Goal: Task Accomplishment & Management: Use online tool/utility

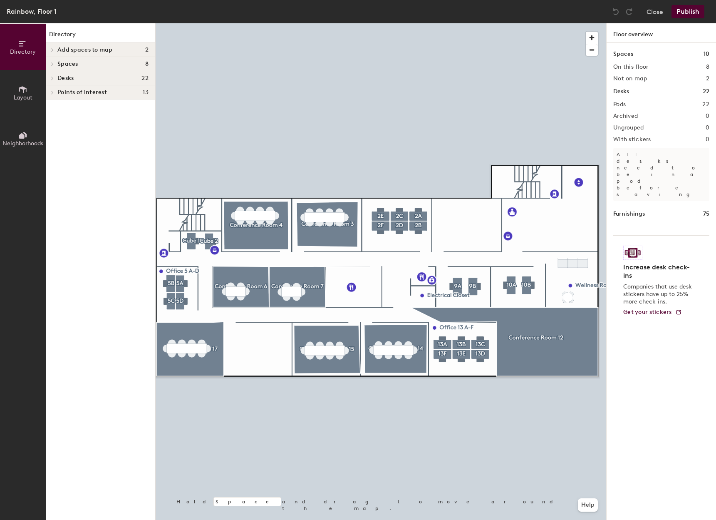
click at [27, 94] on span "Layout" at bounding box center [23, 97] width 19 height 7
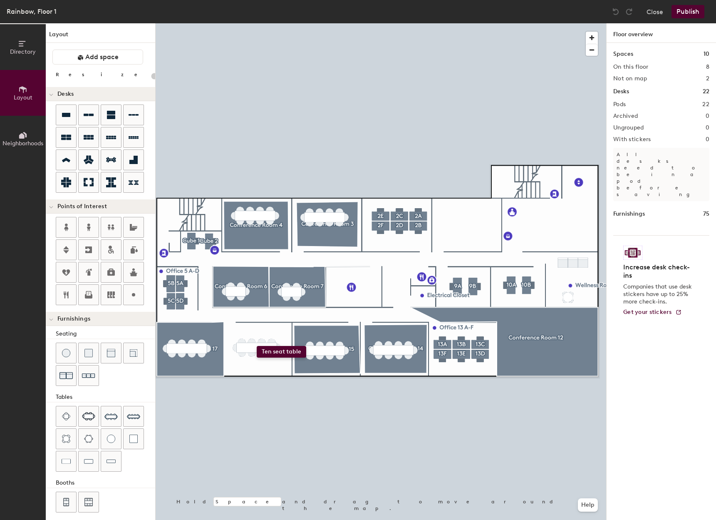
click at [257, 346] on div "Directory Layout Neighborhoods Layout Add space Resize Desks Points of Interest…" at bounding box center [358, 271] width 716 height 496
click at [687, 9] on button "Publish" at bounding box center [688, 11] width 33 height 13
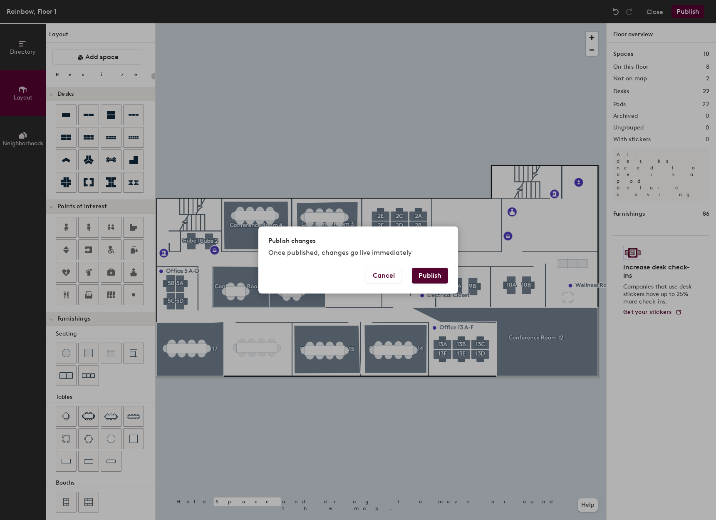
click at [431, 275] on button "Publish" at bounding box center [430, 276] width 36 height 16
type input "20"
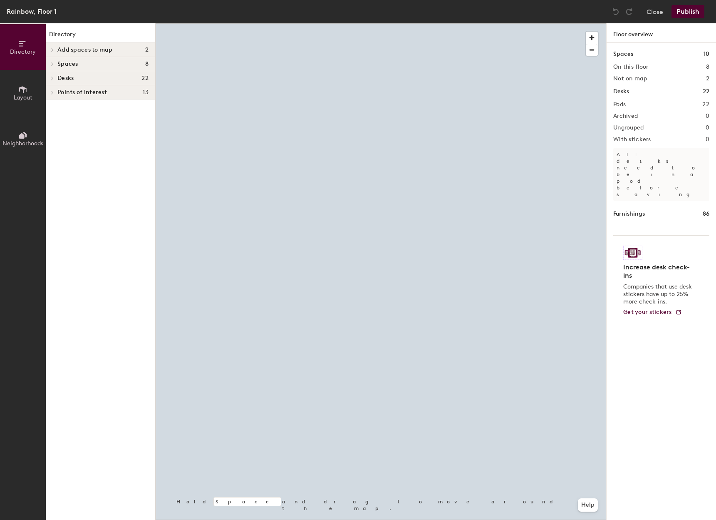
click at [91, 50] on span "Add spaces to map" at bounding box center [84, 50] width 55 height 7
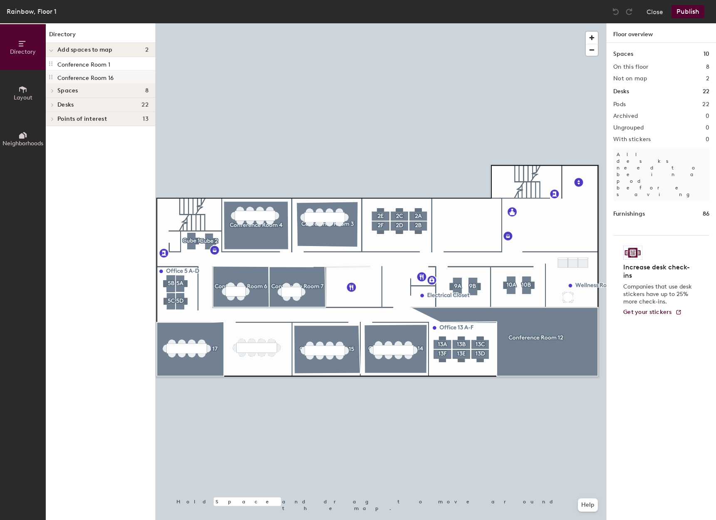
click at [92, 76] on p "Conference Room 16" at bounding box center [85, 77] width 56 height 10
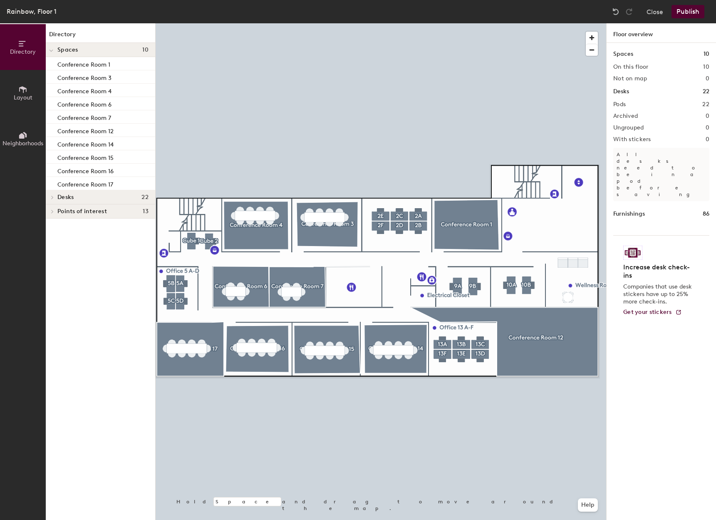
click at [698, 11] on button "Publish" at bounding box center [688, 11] width 33 height 13
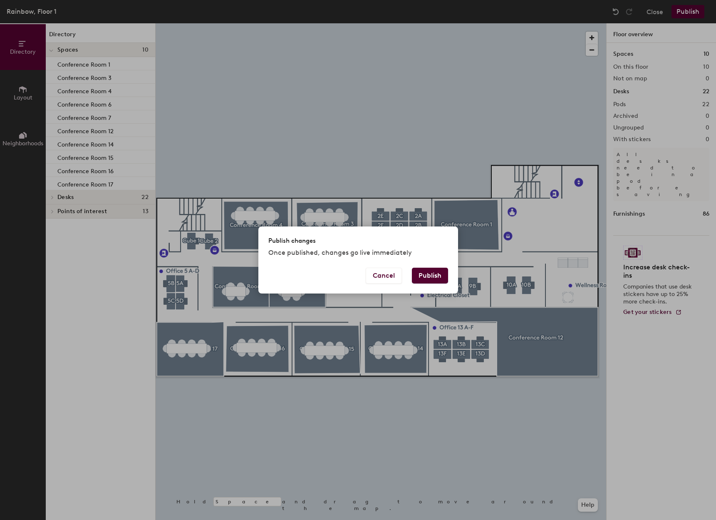
click at [433, 273] on button "Publish" at bounding box center [430, 276] width 36 height 16
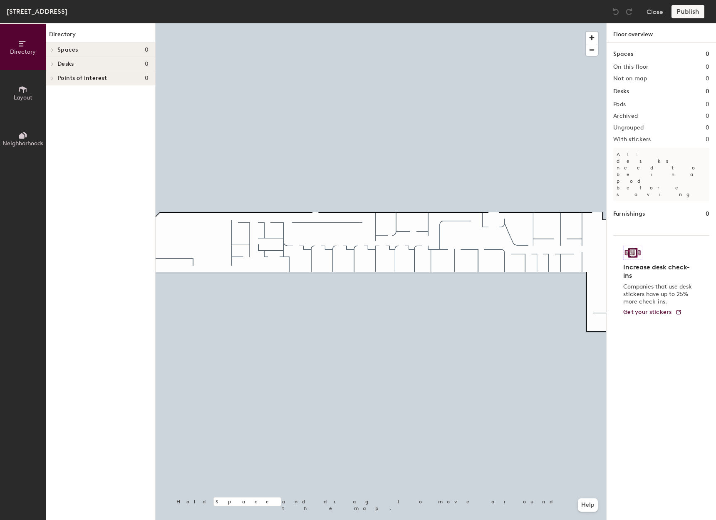
click at [96, 64] on h4 "Desks 0" at bounding box center [102, 64] width 91 height 7
click at [90, 81] on span "Points of interest" at bounding box center [82, 78] width 50 height 7
click at [28, 99] on span "Layout" at bounding box center [23, 97] width 19 height 7
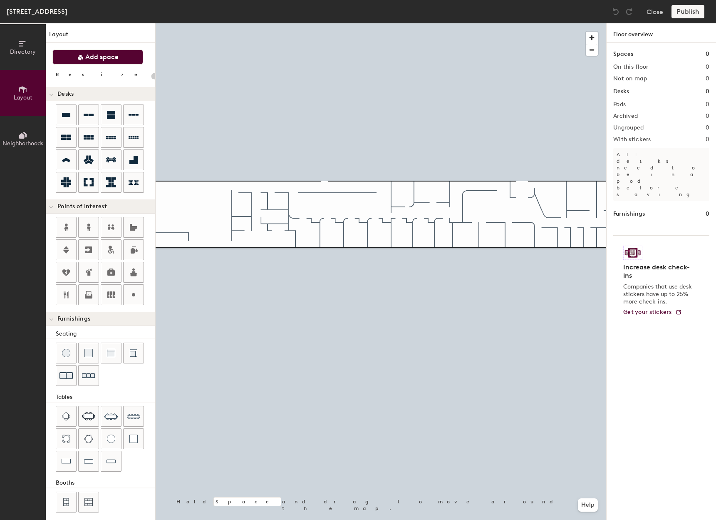
click at [108, 54] on span "Add space" at bounding box center [101, 57] width 33 height 8
click at [107, 58] on span "Add space" at bounding box center [101, 57] width 33 height 8
click at [101, 57] on span "Add space" at bounding box center [101, 57] width 33 height 8
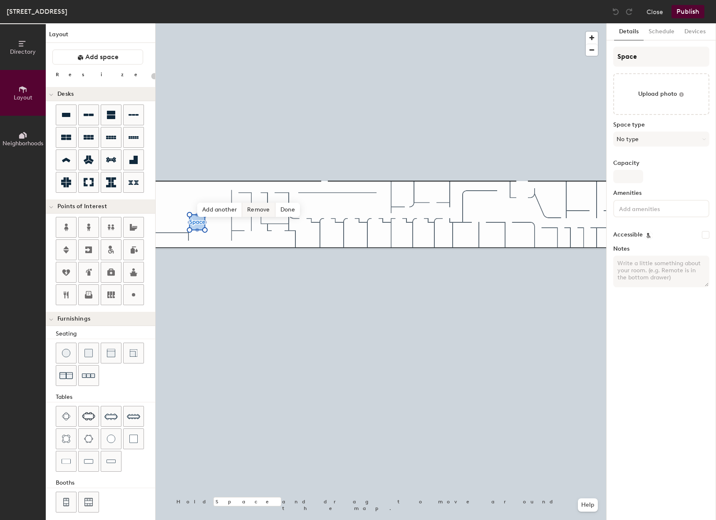
click at [259, 212] on span "Remove" at bounding box center [258, 210] width 33 height 14
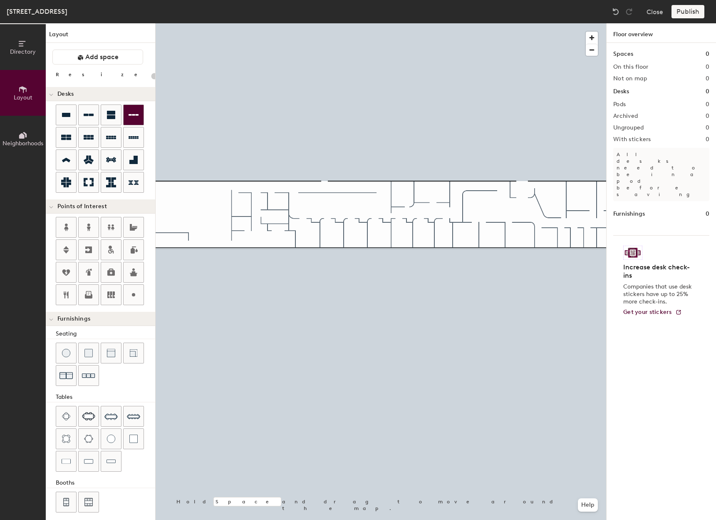
click at [136, 119] on icon at bounding box center [134, 115] width 10 height 10
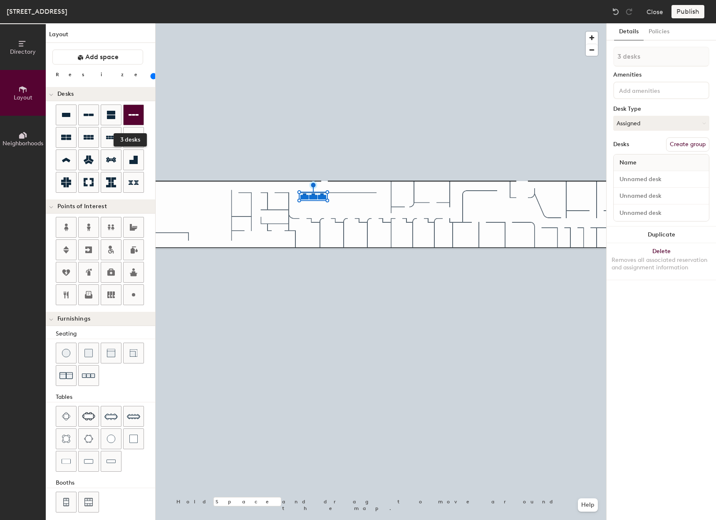
click at [130, 116] on icon at bounding box center [134, 115] width 10 height 10
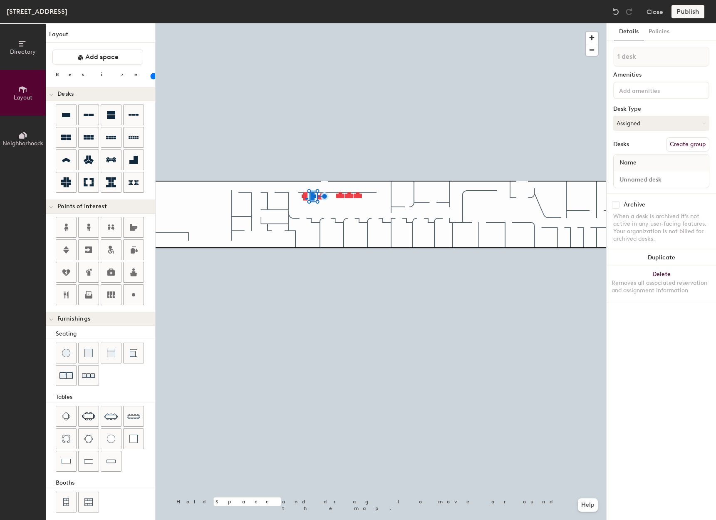
click at [307, 23] on div at bounding box center [381, 23] width 451 height 0
click at [357, 23] on div at bounding box center [381, 23] width 451 height 0
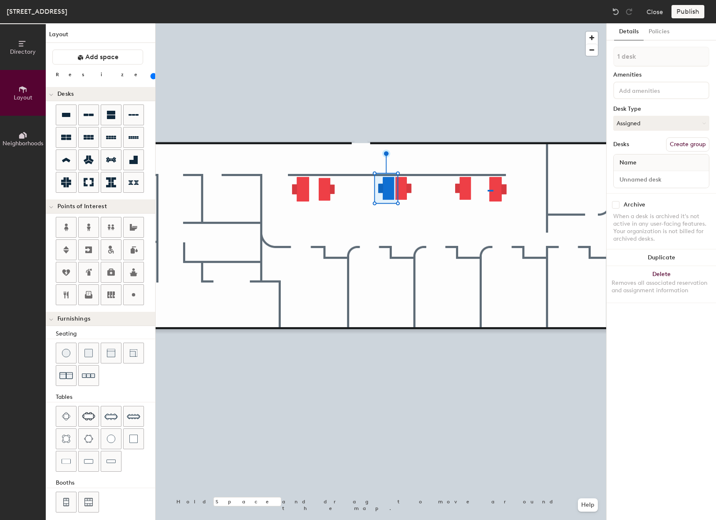
click at [486, 23] on div at bounding box center [381, 23] width 451 height 0
click at [491, 23] on div at bounding box center [381, 23] width 451 height 0
click at [350, 23] on div at bounding box center [381, 23] width 451 height 0
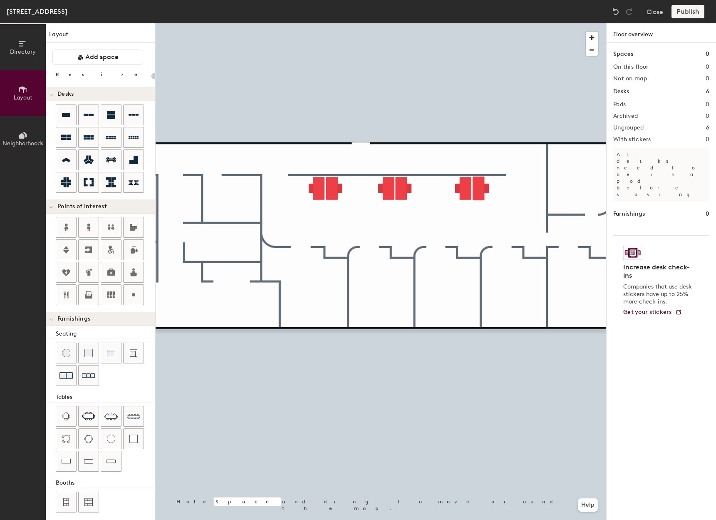
click at [256, 23] on div at bounding box center [381, 23] width 451 height 0
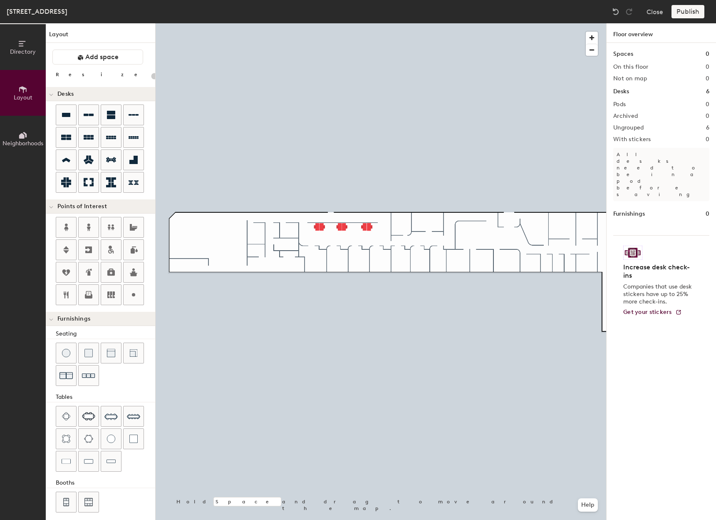
type input "100"
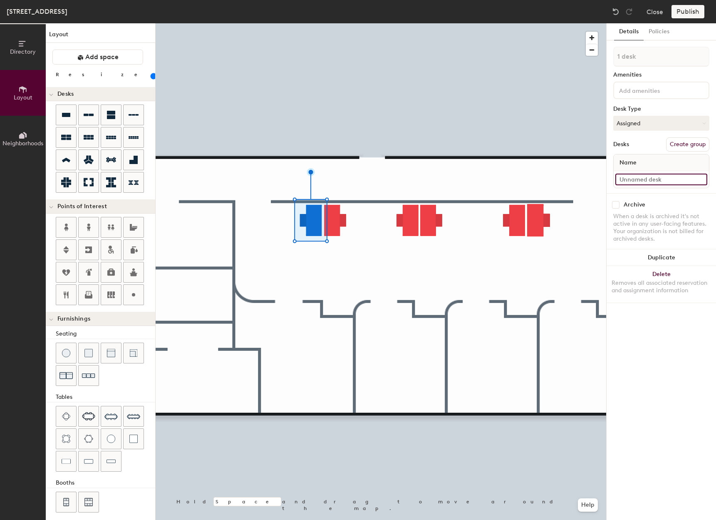
click at [636, 177] on input at bounding box center [661, 180] width 92 height 12
type input "360 - Cube 1"
click at [692, 143] on button "Create group" at bounding box center [687, 144] width 43 height 14
click at [591, 61] on div "Directory Layout Neighborhoods Layout Add space Resize Desks Points of Interest…" at bounding box center [358, 271] width 716 height 496
type input "Cube 1"
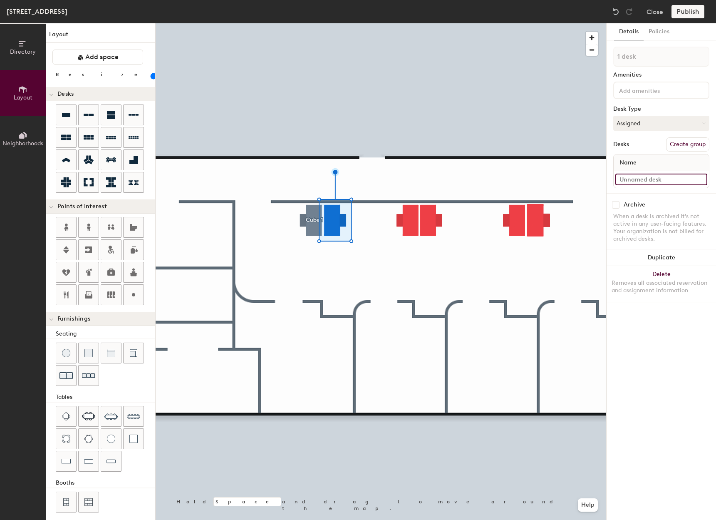
click at [648, 179] on input at bounding box center [661, 180] width 92 height 12
click at [638, 181] on input "360 - cube 2" at bounding box center [661, 180] width 92 height 12
type input "360 - Cube 2"
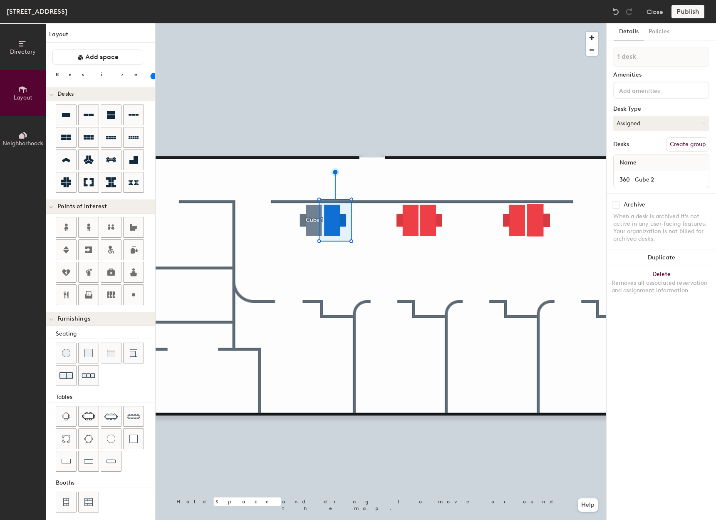
click at [684, 146] on button "Create group" at bounding box center [687, 144] width 43 height 14
drag, startPoint x: 662, startPoint y: 58, endPoint x: 588, endPoint y: 55, distance: 73.3
click at [590, 55] on div "Directory Layout Neighborhoods Layout Add space Resize Desks Points of Interest…" at bounding box center [358, 271] width 716 height 496
type input "Cube 2"
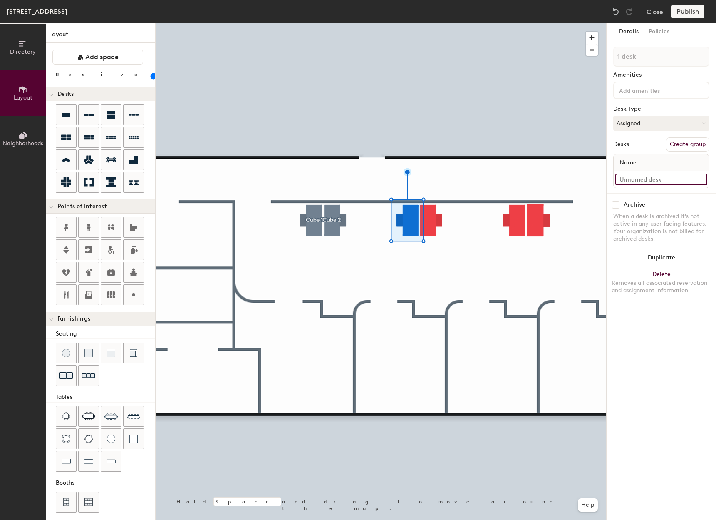
click at [662, 180] on input at bounding box center [661, 180] width 92 height 12
type input "360 - Cube 3"
click at [683, 148] on button "Create group" at bounding box center [687, 144] width 43 height 14
click at [592, 60] on div "Directory Layout Neighborhoods Layout Add space Resize Desks Points of Interest…" at bounding box center [358, 271] width 716 height 496
type input "Cube 3"
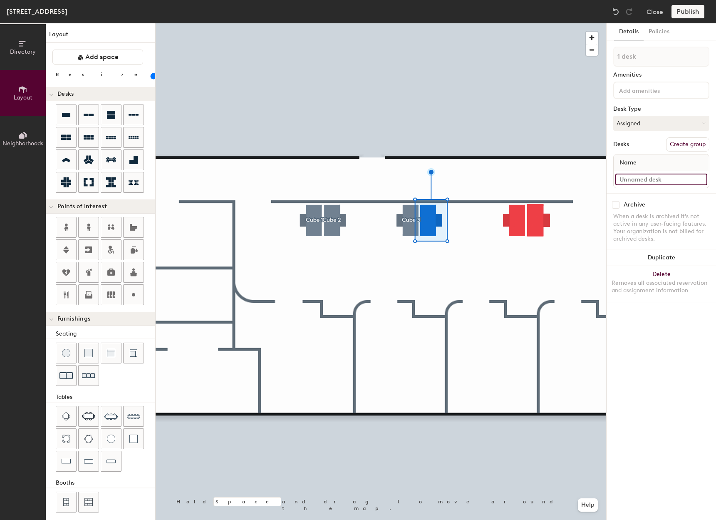
click at [677, 180] on input at bounding box center [661, 180] width 92 height 12
type input "360 - Cube 4"
click at [690, 146] on button "Create group" at bounding box center [687, 144] width 43 height 14
drag, startPoint x: 653, startPoint y: 58, endPoint x: 598, endPoint y: 52, distance: 55.6
click at [598, 52] on div "Directory Layout Neighborhoods Layout Add space Resize Desks Points of Interest…" at bounding box center [358, 271] width 716 height 496
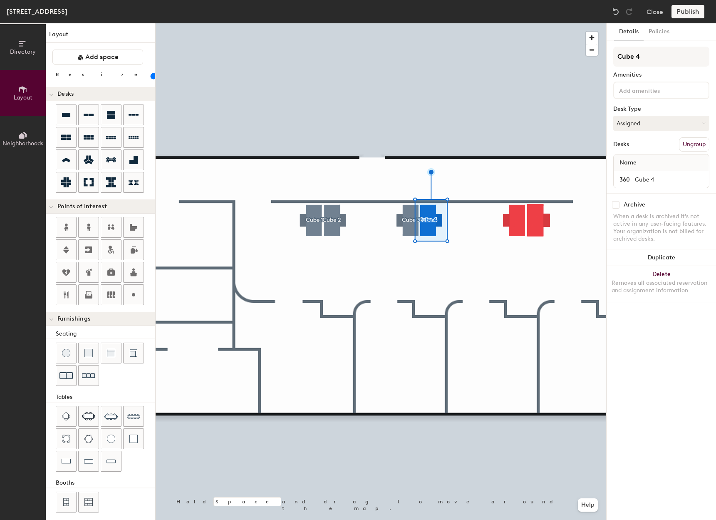
type input "Cube 4"
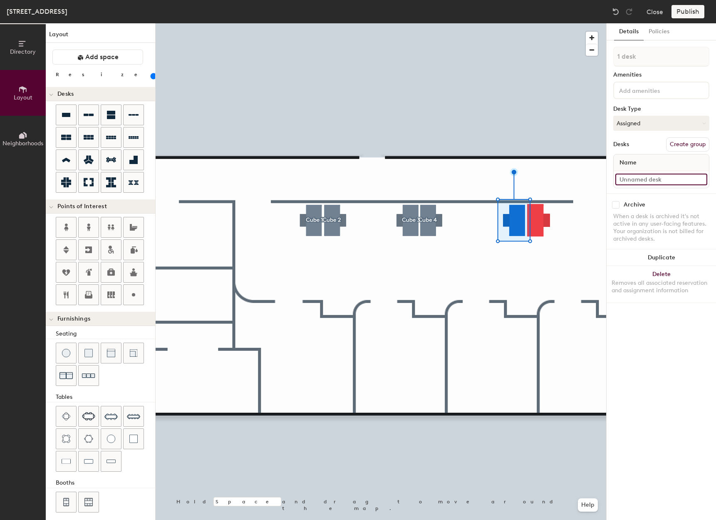
click at [662, 178] on input at bounding box center [661, 180] width 92 height 12
type input "360 - Cube 5"
click at [685, 147] on button "Create group" at bounding box center [687, 144] width 43 height 14
click at [596, 59] on div "Directory Layout Neighborhoods Layout Add space Resize Desks Points of Interest…" at bounding box center [358, 271] width 716 height 496
type input "Cube 5"
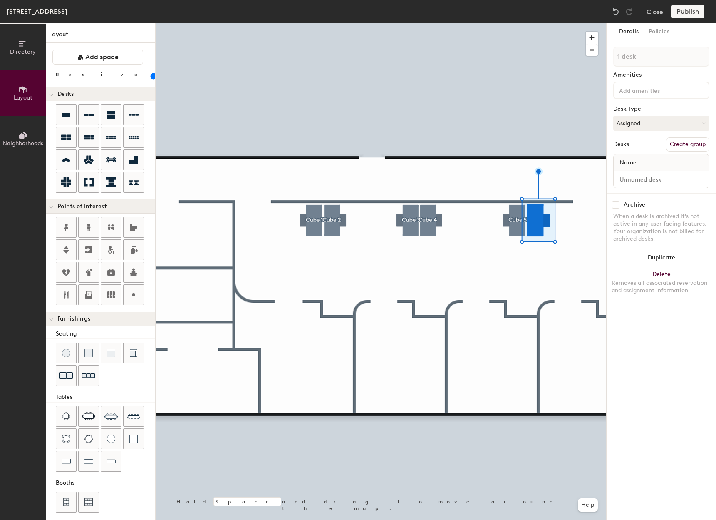
click at [685, 141] on button "Create group" at bounding box center [687, 144] width 43 height 14
drag, startPoint x: 658, startPoint y: 182, endPoint x: 609, endPoint y: 175, distance: 49.6
click at [610, 181] on div "Details Policies Pod 6 Amenities Desk Type Assigned Desks Ungroup Name Desk 1 A…" at bounding box center [661, 271] width 109 height 496
click at [630, 177] on input "360 Cube 6" at bounding box center [661, 180] width 92 height 12
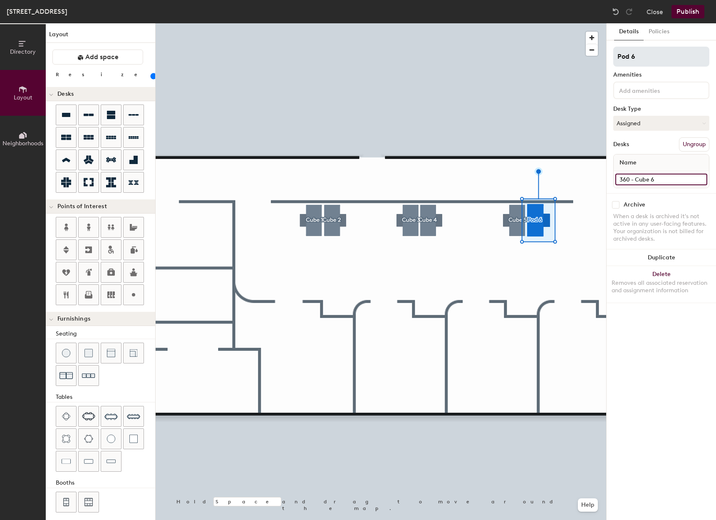
type input "360 - Cube 6"
click at [664, 60] on input "Pod 6" at bounding box center [661, 57] width 96 height 20
drag, startPoint x: 664, startPoint y: 60, endPoint x: 613, endPoint y: 65, distance: 51.5
click at [613, 65] on div "Details Policies Pod 6 Amenities Desk Type Assigned Desks Ungroup Name 360 - Cu…" at bounding box center [661, 271] width 109 height 496
type input "Cube 6"
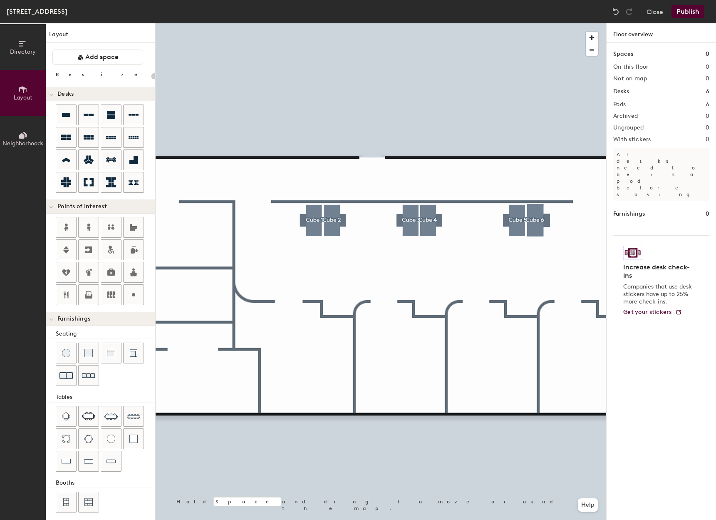
click at [689, 11] on button "Publish" at bounding box center [688, 11] width 33 height 13
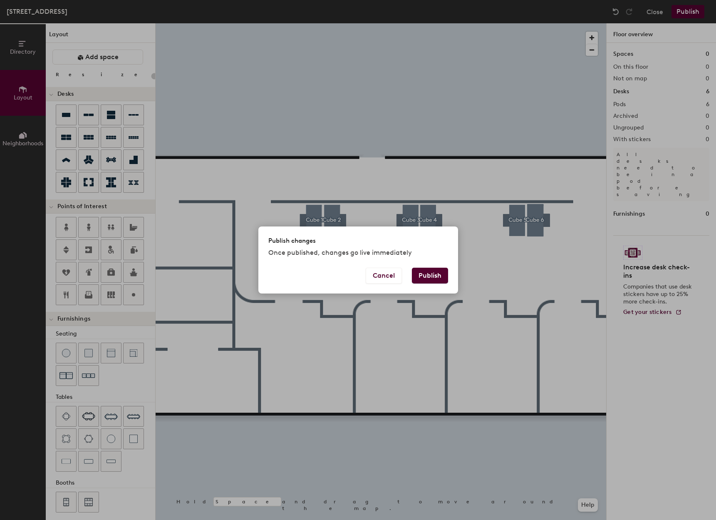
click at [427, 276] on button "Publish" at bounding box center [430, 276] width 36 height 16
type input "20"
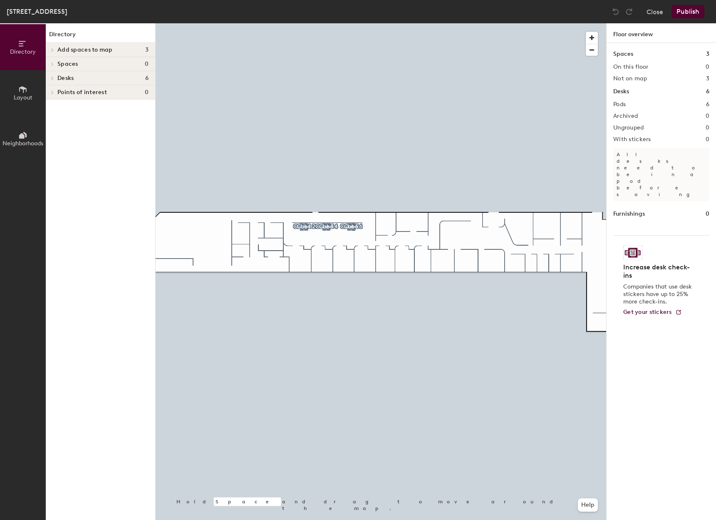
click at [83, 50] on span "Add spaces to map" at bounding box center [84, 50] width 55 height 7
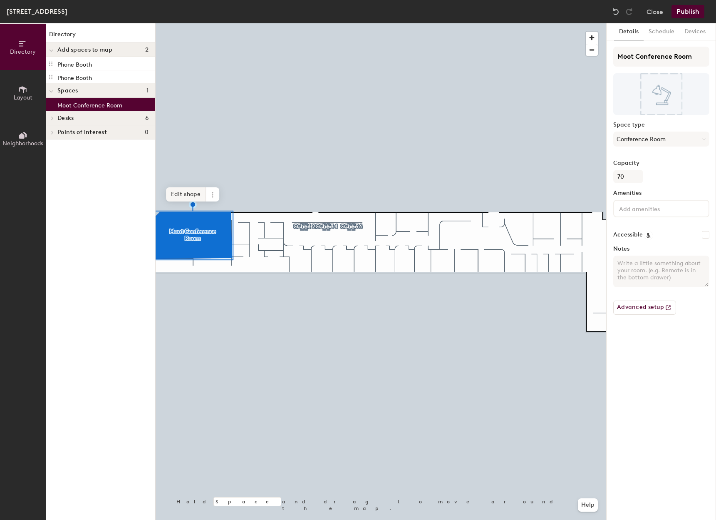
click at [191, 194] on span "Edit shape" at bounding box center [186, 194] width 40 height 14
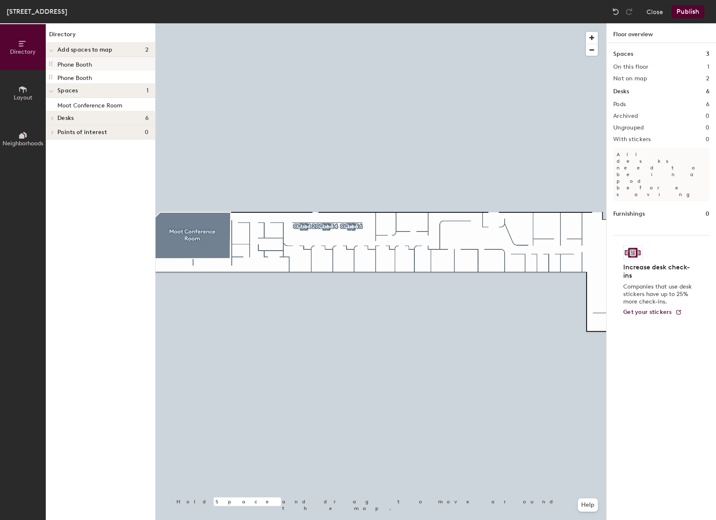
click at [69, 65] on p "Phone Booth" at bounding box center [74, 64] width 35 height 10
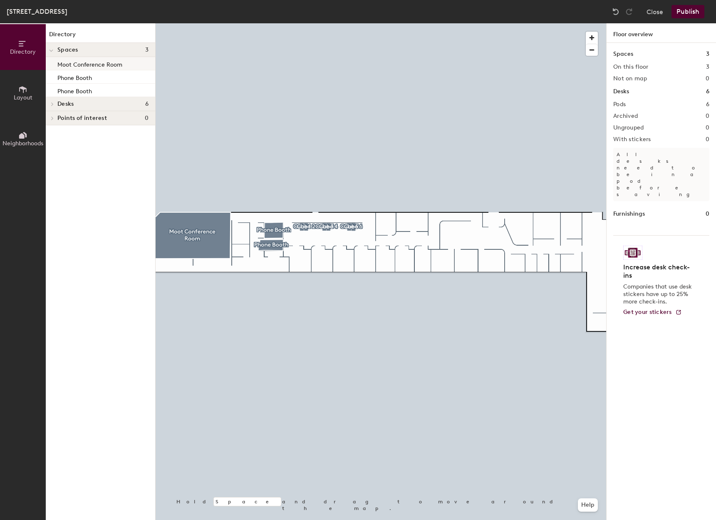
click at [319, 23] on div at bounding box center [381, 23] width 451 height 0
click at [80, 122] on div "Points of interest 0" at bounding box center [100, 118] width 109 height 14
click at [66, 104] on span "Desks" at bounding box center [65, 104] width 16 height 7
click at [21, 94] on span "Layout" at bounding box center [23, 97] width 19 height 7
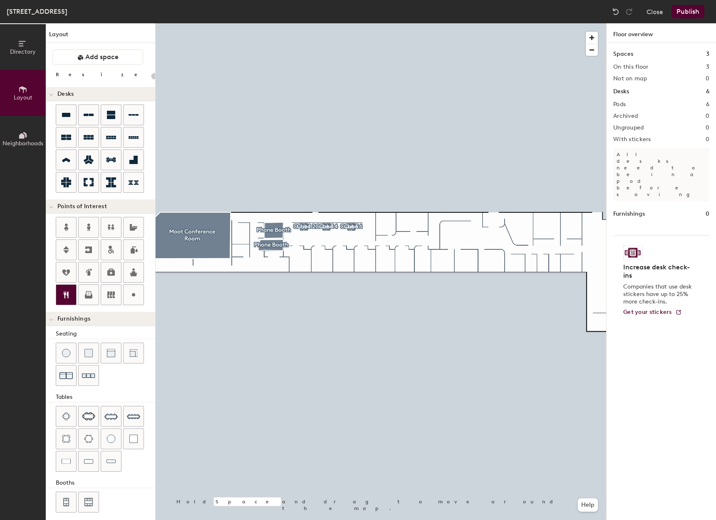
click at [62, 292] on icon at bounding box center [66, 295] width 10 height 10
click at [107, 271] on icon at bounding box center [111, 272] width 10 height 10
click at [262, 23] on div at bounding box center [381, 23] width 451 height 0
click at [131, 297] on icon at bounding box center [134, 295] width 10 height 10
type input "20"
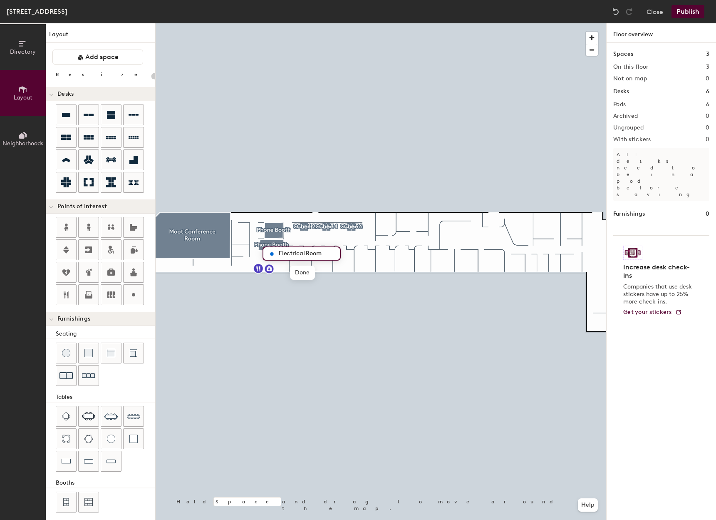
type input "Electrical Room"
click at [128, 300] on div at bounding box center [134, 295] width 20 height 20
type input "20"
type input "IT Closet"
click at [130, 231] on icon at bounding box center [133, 227] width 7 height 7
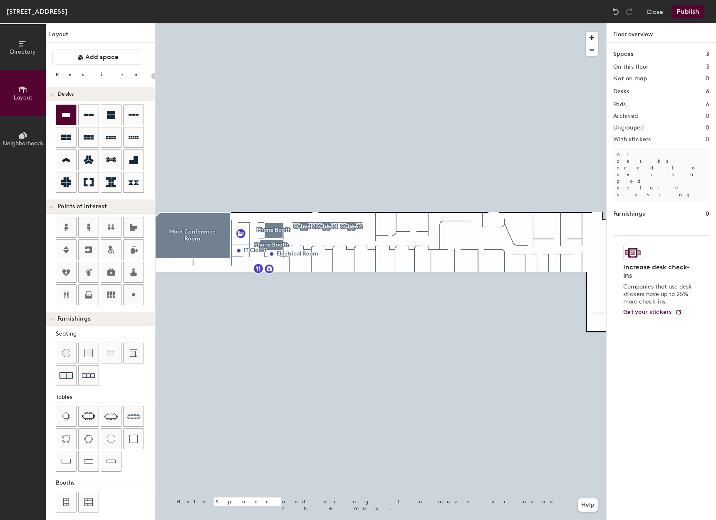
click at [71, 113] on div at bounding box center [66, 115] width 20 height 20
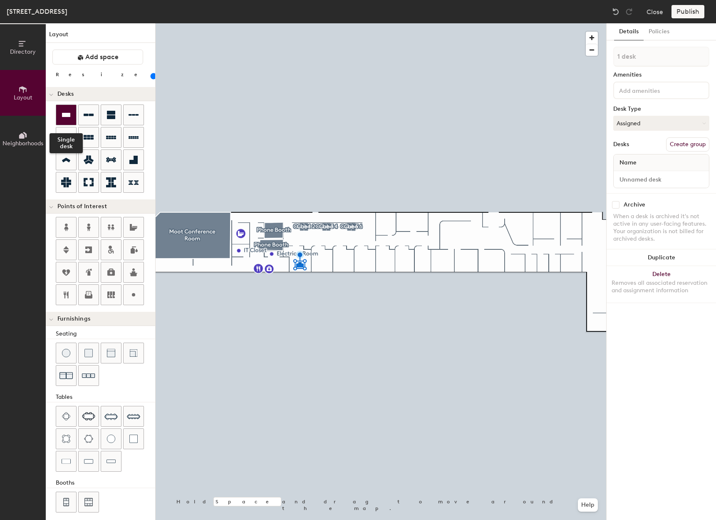
click at [67, 114] on icon at bounding box center [66, 115] width 8 height 4
click at [61, 113] on div at bounding box center [66, 115] width 20 height 20
click at [65, 110] on icon at bounding box center [66, 115] width 10 height 10
click at [65, 117] on icon at bounding box center [66, 115] width 10 height 10
click at [64, 109] on div at bounding box center [66, 115] width 20 height 20
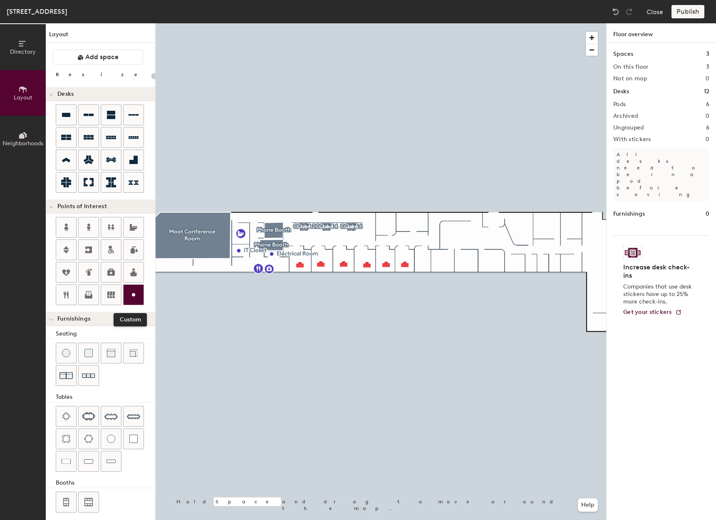
click at [139, 290] on div at bounding box center [134, 295] width 20 height 20
type input "20"
type input "Clothing Closet"
click at [422, 23] on div at bounding box center [381, 23] width 451 height 0
click at [385, 222] on div "Directory Layout Neighborhoods Layout Add space Resize Desks Points of Interest…" at bounding box center [358, 271] width 716 height 496
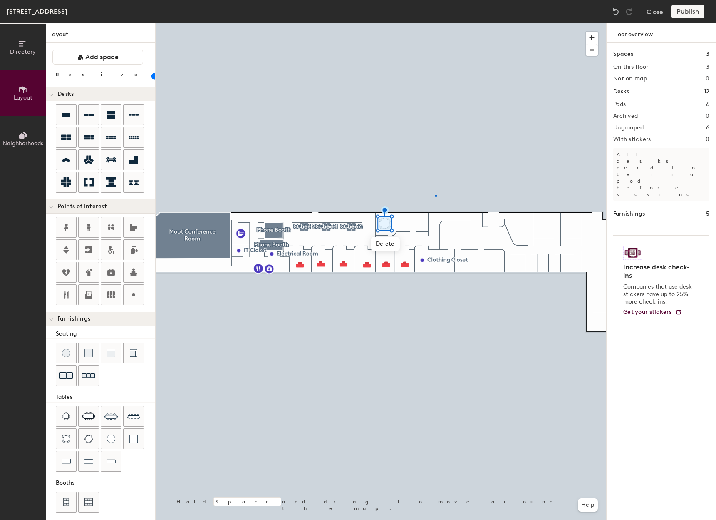
drag, startPoint x: 69, startPoint y: 434, endPoint x: 436, endPoint y: 194, distance: 438.1
click at [436, 23] on div at bounding box center [381, 23] width 451 height 0
click at [86, 117] on icon at bounding box center [89, 115] width 10 height 10
click at [66, 115] on icon at bounding box center [66, 115] width 8 height 4
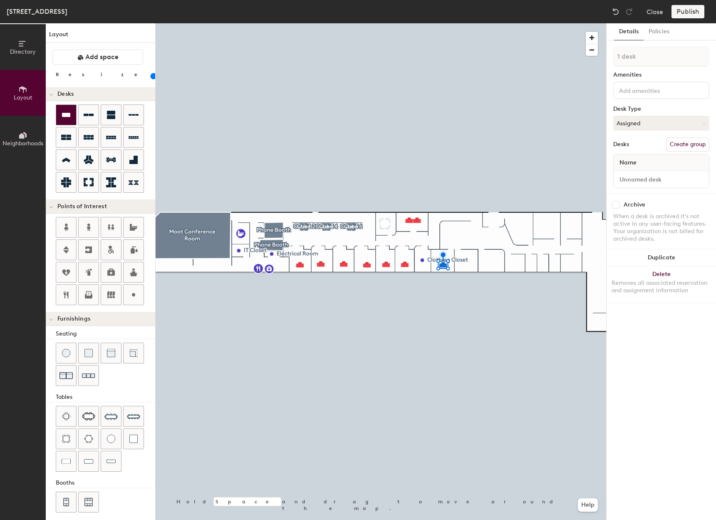
click at [67, 117] on icon at bounding box center [66, 115] width 10 height 10
click at [68, 429] on div at bounding box center [66, 439] width 20 height 20
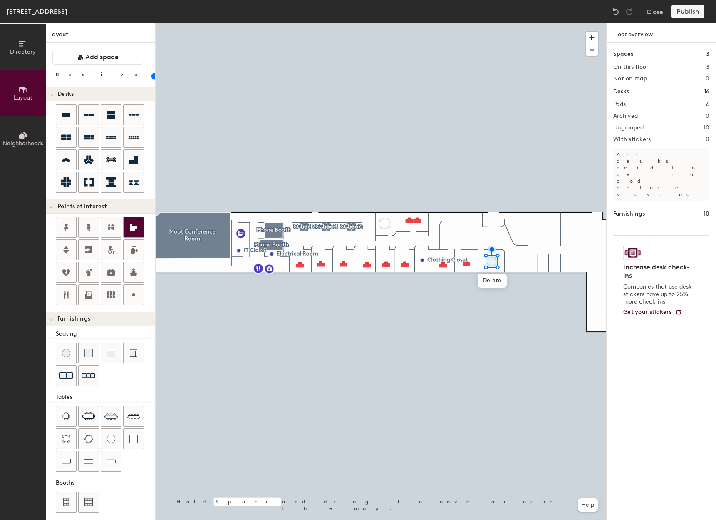
click at [128, 227] on div at bounding box center [134, 227] width 20 height 20
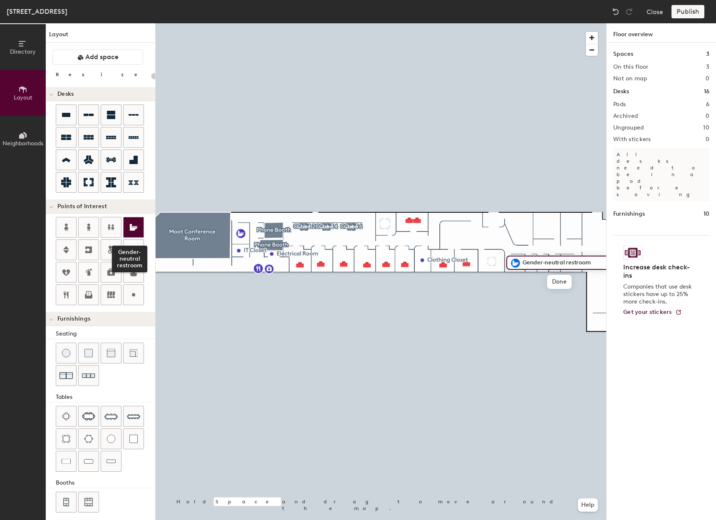
click at [135, 227] on icon at bounding box center [134, 226] width 5 height 1
click at [134, 226] on icon at bounding box center [134, 227] width 10 height 10
click at [134, 227] on icon at bounding box center [134, 226] width 5 height 1
click at [136, 222] on icon at bounding box center [134, 227] width 10 height 10
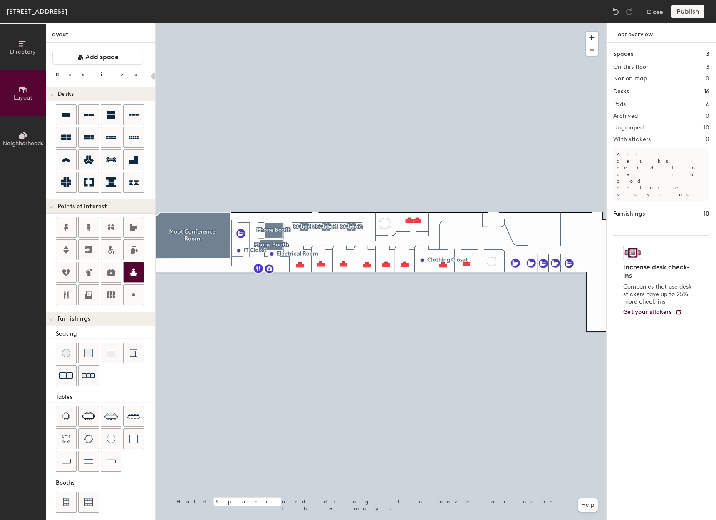
click at [134, 270] on icon at bounding box center [133, 272] width 7 height 8
click at [68, 113] on icon at bounding box center [66, 115] width 8 height 4
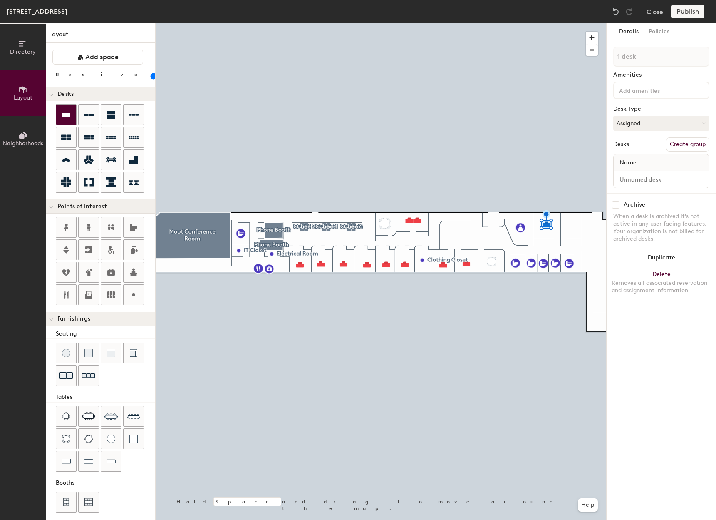
click at [67, 112] on icon at bounding box center [66, 115] width 10 height 10
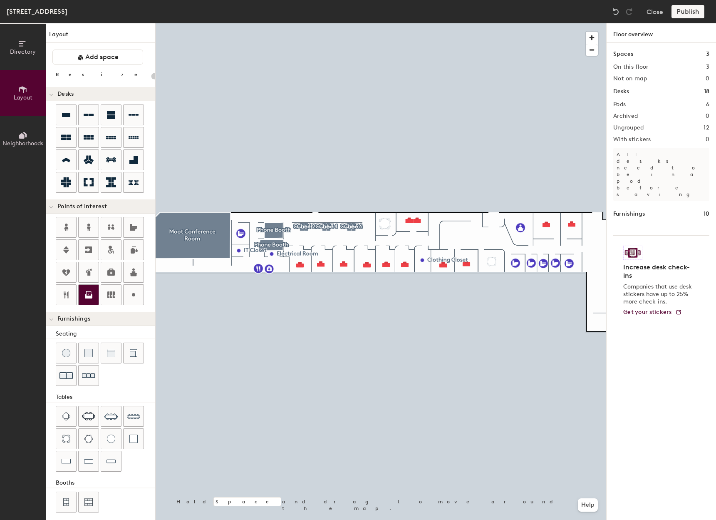
click at [88, 291] on icon at bounding box center [88, 293] width 5 height 5
click at [65, 252] on icon at bounding box center [66, 249] width 6 height 7
click at [288, 346] on span "Done" at bounding box center [284, 349] width 25 height 14
click at [295, 348] on span "Delete" at bounding box center [297, 349] width 29 height 14
click at [91, 251] on icon at bounding box center [88, 249] width 7 height 7
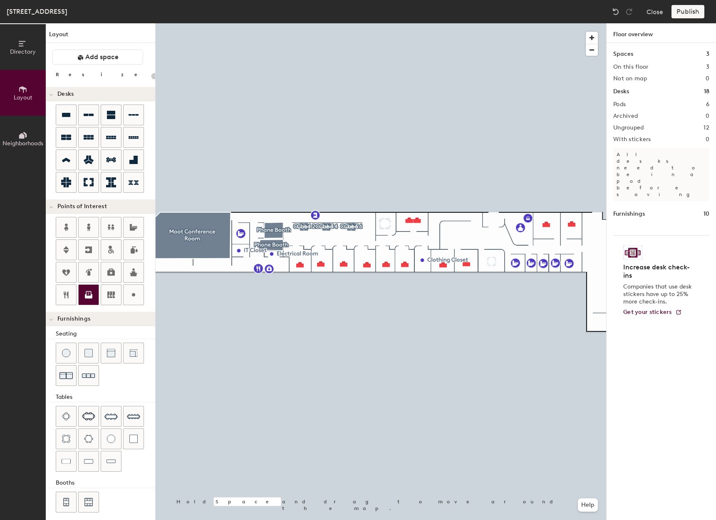
click at [90, 294] on icon at bounding box center [89, 295] width 10 height 10
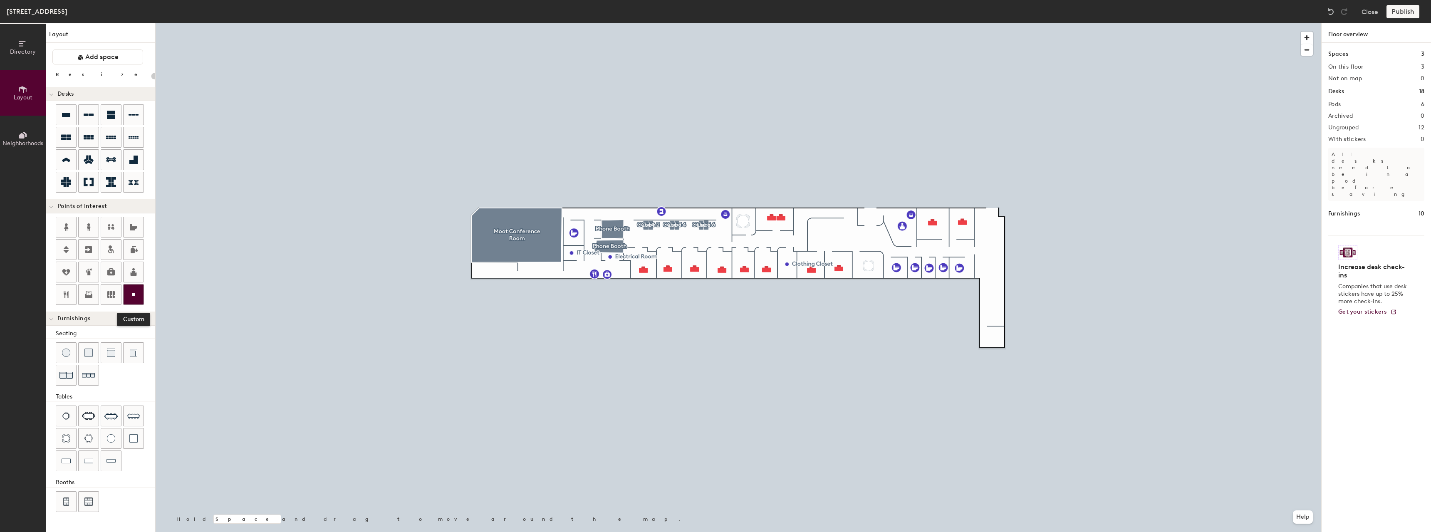
click at [130, 292] on icon at bounding box center [134, 295] width 10 height 10
type input "20"
type input "Mailroom"
click at [65, 114] on icon at bounding box center [66, 115] width 8 height 4
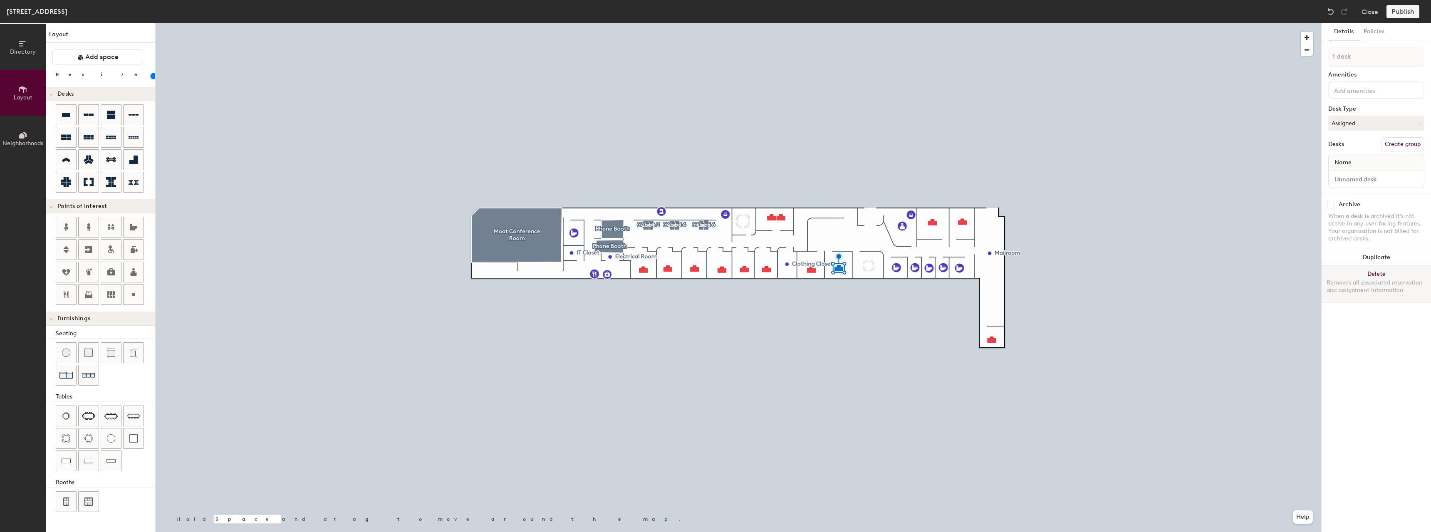
click at [716, 274] on button "Delete Removes all associated reservation and assignment information" at bounding box center [1376, 284] width 109 height 37
click at [716, 273] on button "Delete Removes all associated reservation and assignment information" at bounding box center [1376, 284] width 109 height 37
click at [716, 23] on div at bounding box center [739, 23] width 1166 height 0
click at [716, 269] on button "Delete Removes all associated reservation and assignment information" at bounding box center [1376, 284] width 109 height 37
click at [716, 273] on button "Delete Removes all associated reservation and assignment information" at bounding box center [1376, 284] width 109 height 37
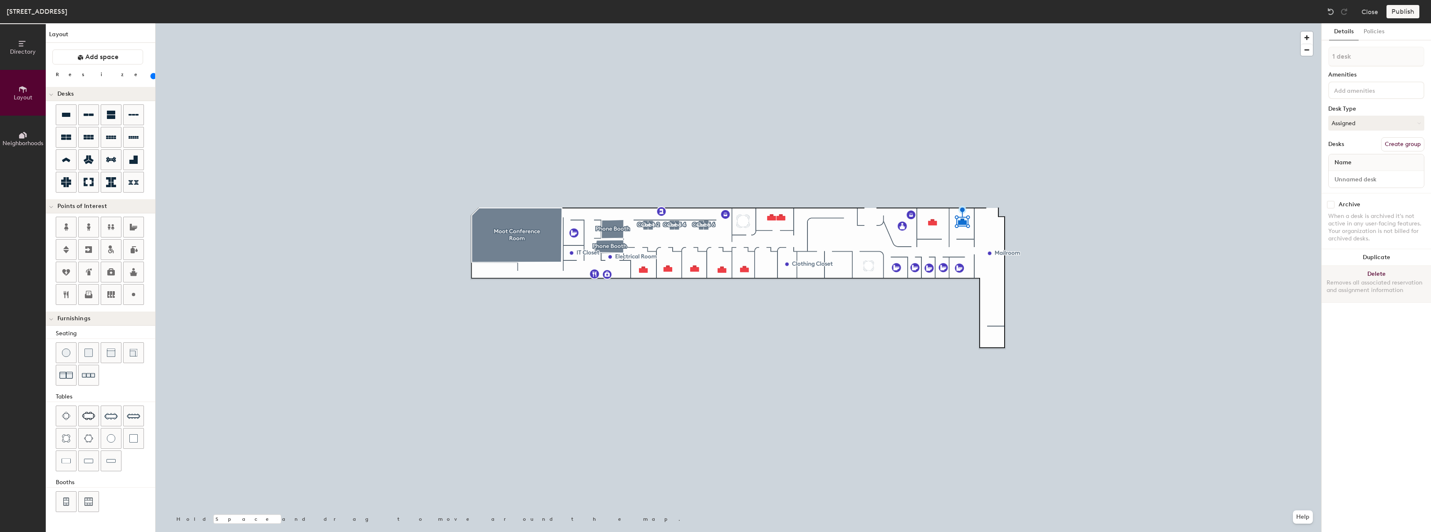
click at [716, 273] on button "Delete Removes all associated reservation and assignment information" at bounding box center [1376, 284] width 109 height 37
type input "20"
click at [1391, 273] on button "Delete Removes all associated reservation and assignment information" at bounding box center [1376, 284] width 109 height 37
click at [1375, 275] on button "Delete Removes all associated reservation and assignment information" at bounding box center [1376, 284] width 109 height 37
click at [1388, 283] on div "Removes all associated reservation and assignment information" at bounding box center [1376, 286] width 99 height 15
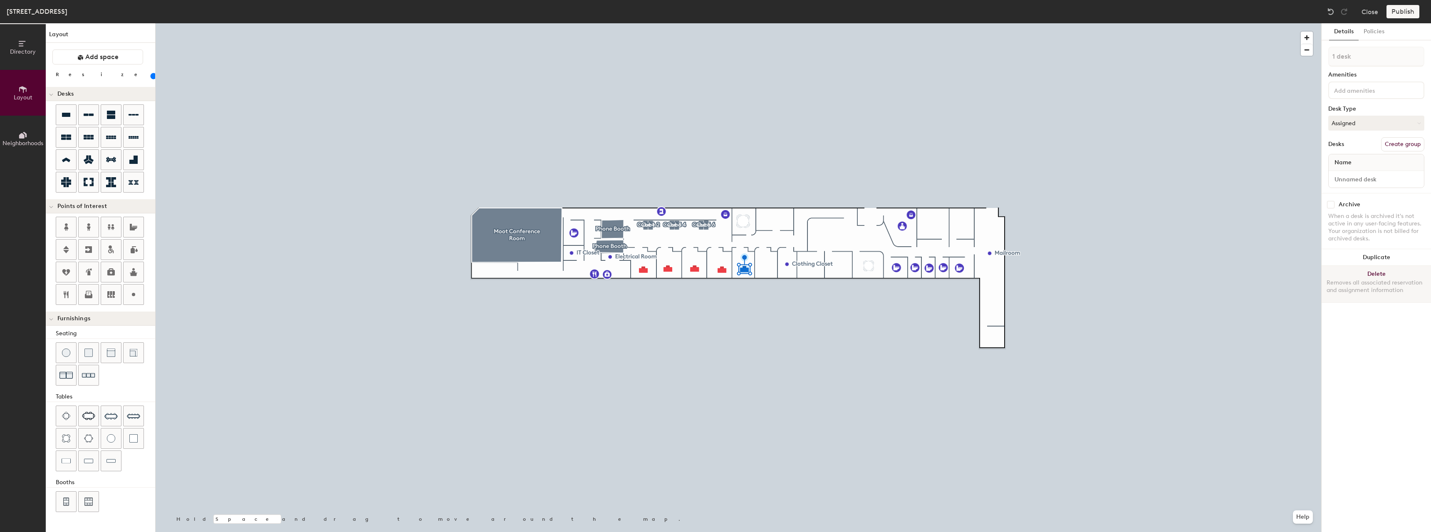
click at [1387, 276] on button "Delete Removes all associated reservation and assignment information" at bounding box center [1376, 284] width 109 height 37
click at [722, 23] on div at bounding box center [739, 23] width 1166 height 0
click at [1361, 271] on button "Delete Removes all associated reservation and assignment information" at bounding box center [1376, 284] width 109 height 37
click at [1375, 276] on button "Delete Removes all associated reservation and assignment information" at bounding box center [1376, 284] width 109 height 37
click at [1382, 283] on div "Removes all associated reservation and assignment information" at bounding box center [1376, 286] width 99 height 15
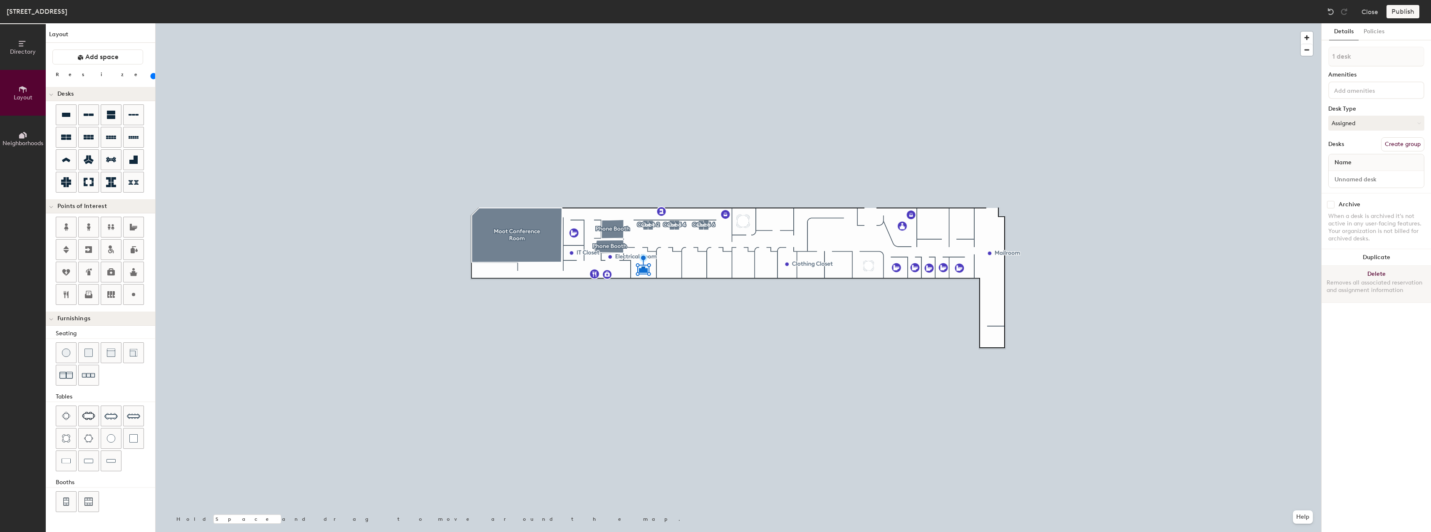
click at [1370, 280] on div "Removes all associated reservation and assignment information" at bounding box center [1376, 286] width 99 height 15
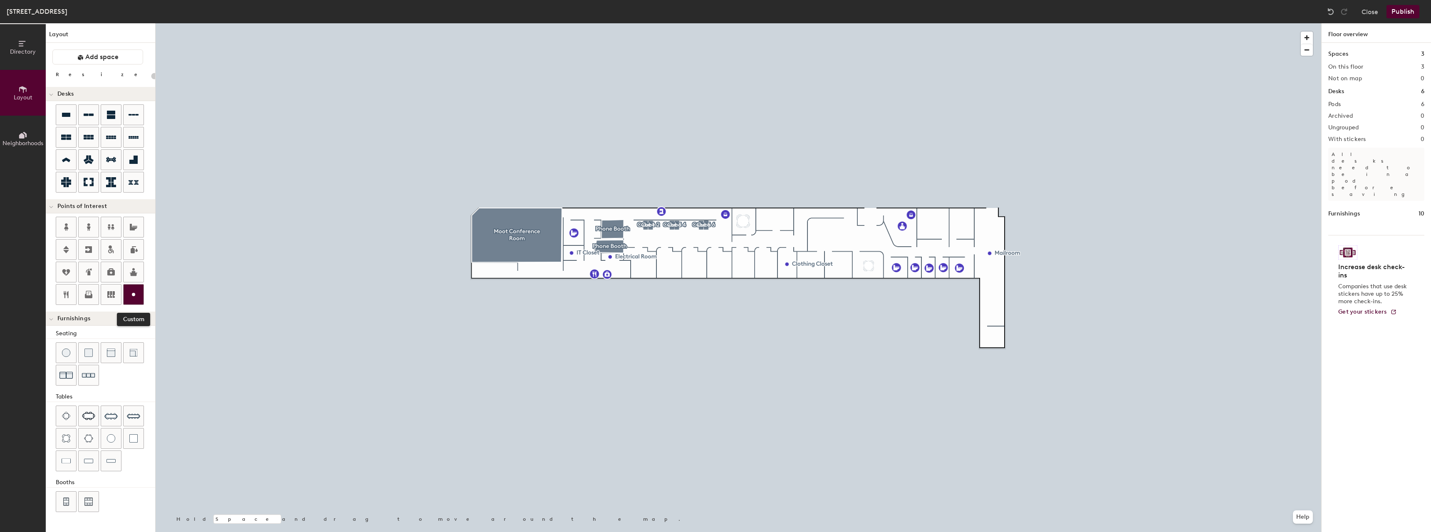
click at [132, 300] on div at bounding box center [134, 295] width 20 height 20
type input "20"
type input "Storage"
click at [66, 355] on img at bounding box center [66, 353] width 8 height 8
click at [73, 354] on div at bounding box center [66, 353] width 20 height 20
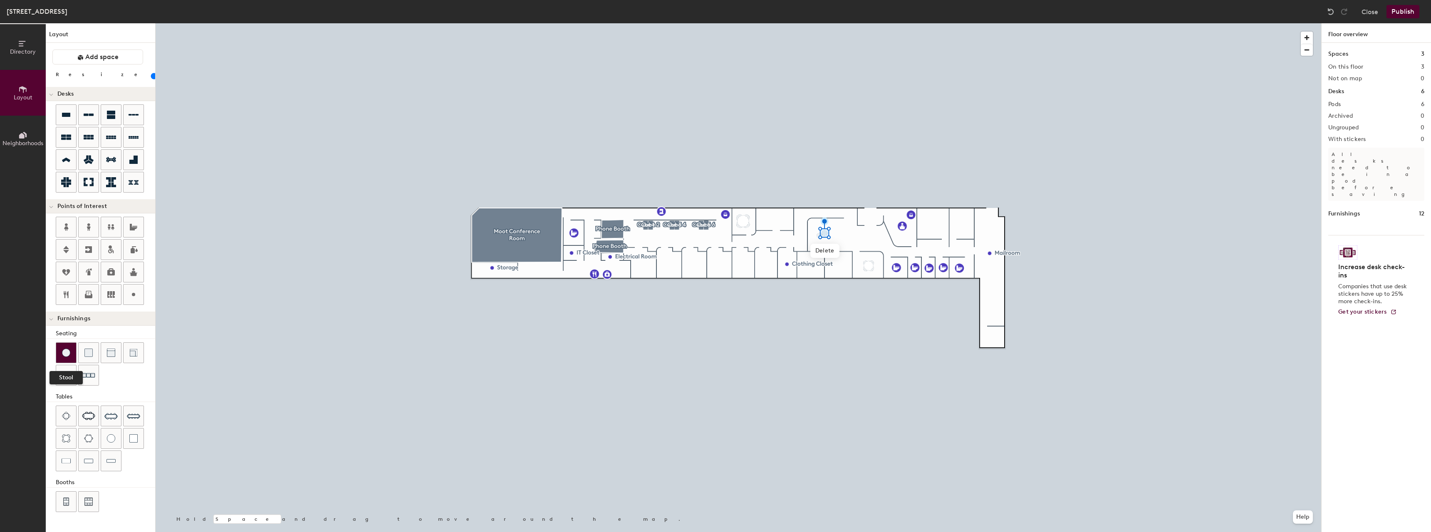
click at [62, 347] on div at bounding box center [66, 353] width 20 height 20
click at [65, 351] on img at bounding box center [66, 353] width 8 height 8
click at [63, 347] on div at bounding box center [66, 353] width 20 height 20
click at [63, 352] on img at bounding box center [66, 353] width 8 height 8
click at [86, 370] on img at bounding box center [88, 375] width 13 height 13
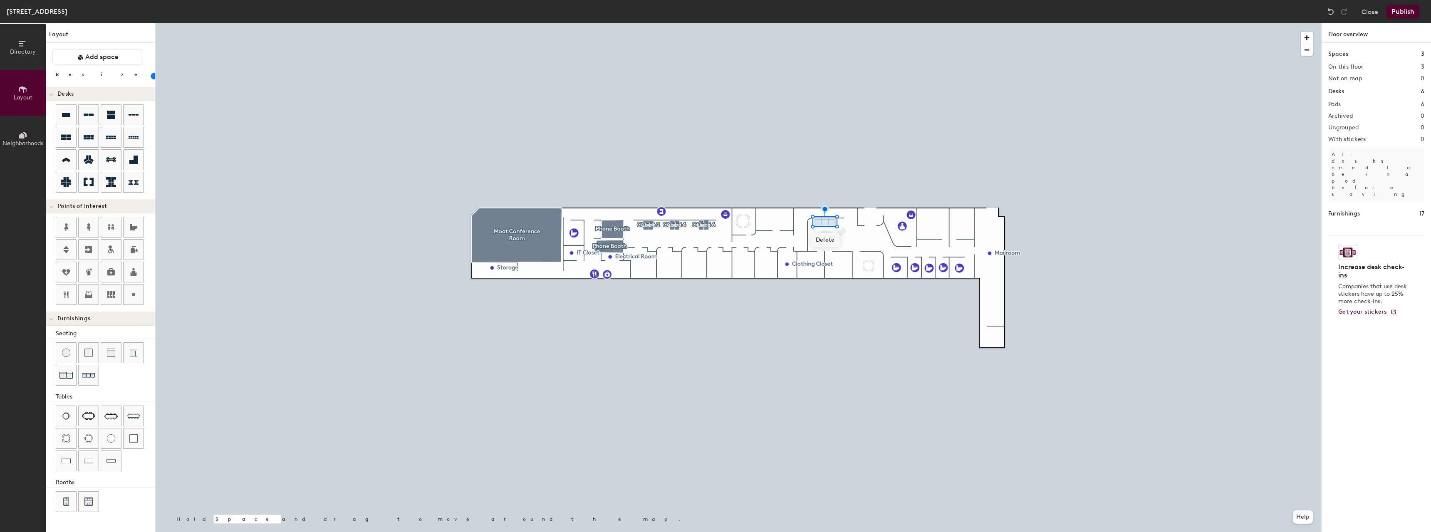
click at [856, 23] on div at bounding box center [739, 23] width 1166 height 0
drag, startPoint x: 88, startPoint y: 374, endPoint x: 93, endPoint y: 370, distance: 6.2
click at [88, 374] on img at bounding box center [88, 375] width 13 height 13
click at [1409, 10] on button "Publish" at bounding box center [1403, 11] width 33 height 13
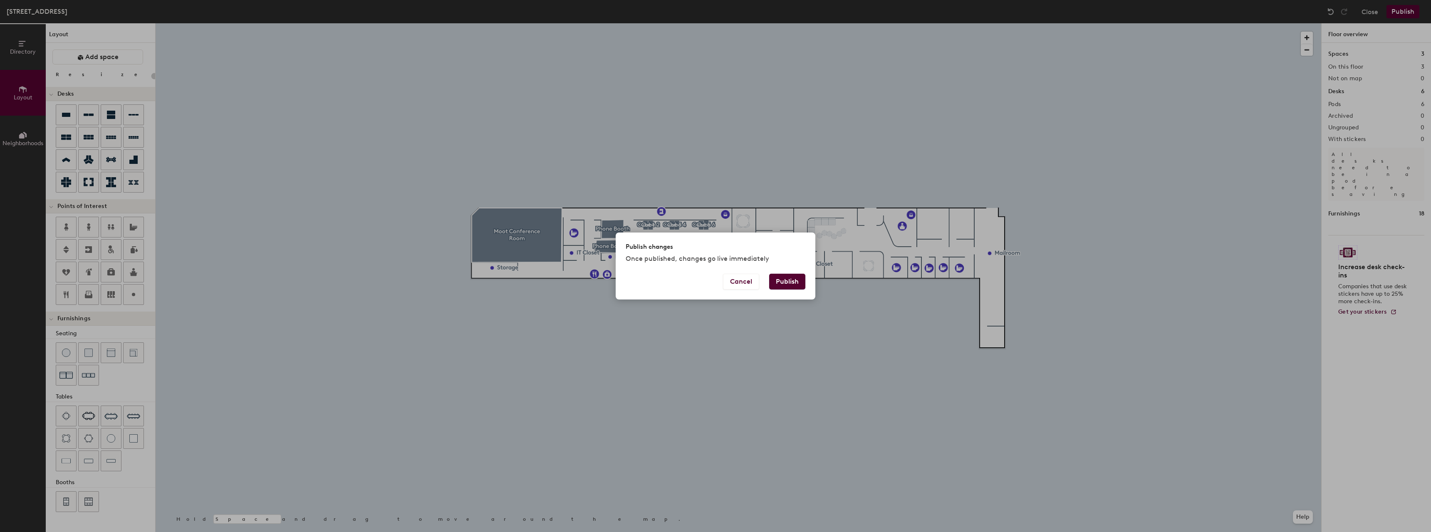
click at [783, 280] on button "Publish" at bounding box center [787, 282] width 36 height 16
type input "20"
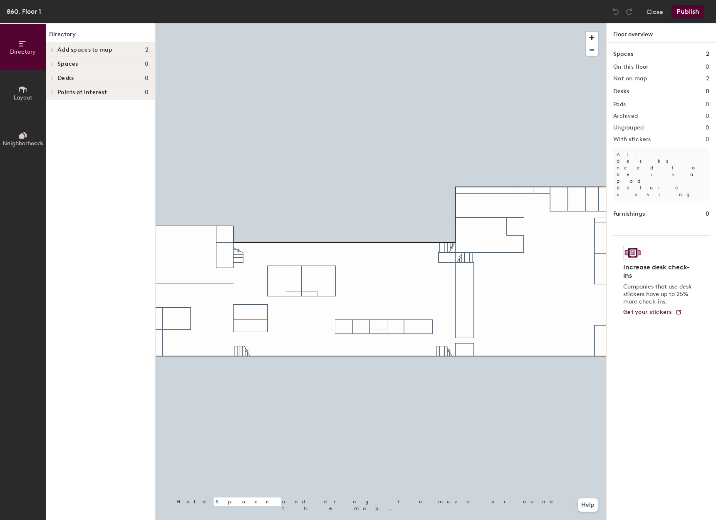
click at [84, 79] on h4 "Desks 0" at bounding box center [102, 78] width 91 height 7
click at [74, 63] on span "Spaces" at bounding box center [67, 64] width 21 height 7
click at [104, 48] on span "Add spaces to map" at bounding box center [84, 50] width 55 height 7
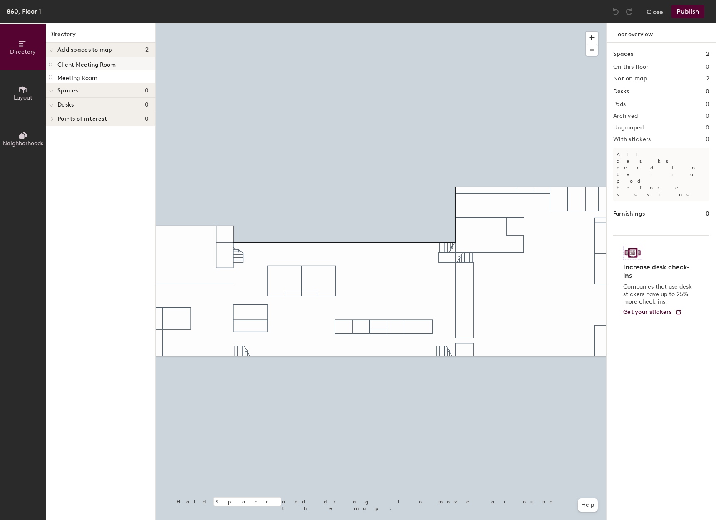
click at [102, 64] on p "Client Meeting Room" at bounding box center [86, 64] width 58 height 10
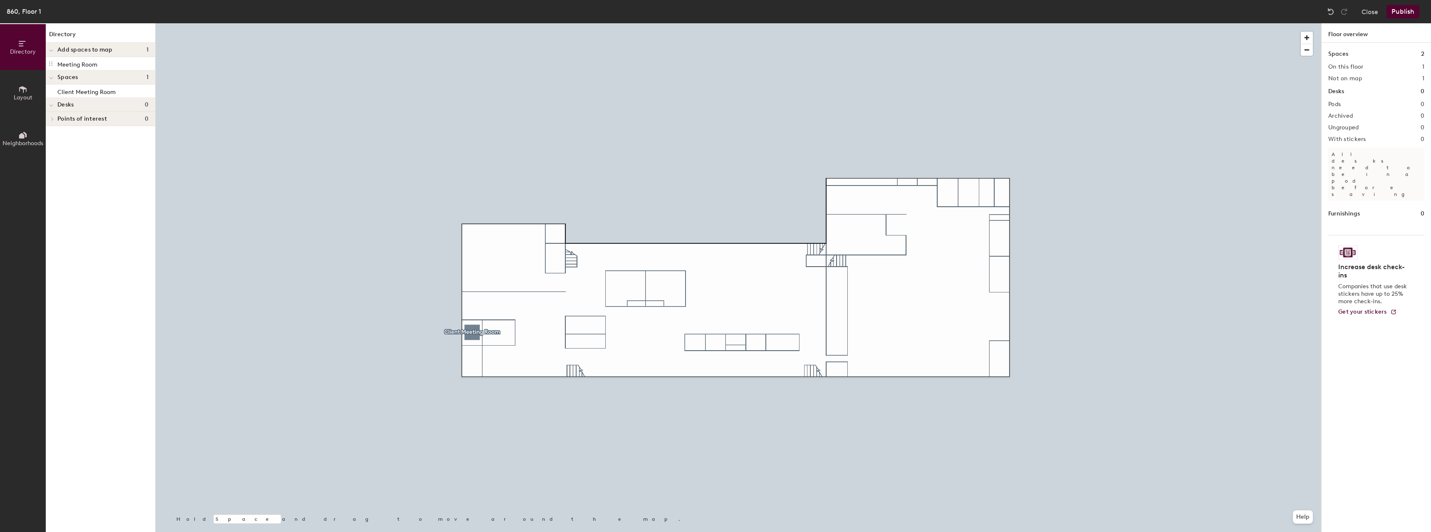
click at [476, 23] on div at bounding box center [739, 23] width 1166 height 0
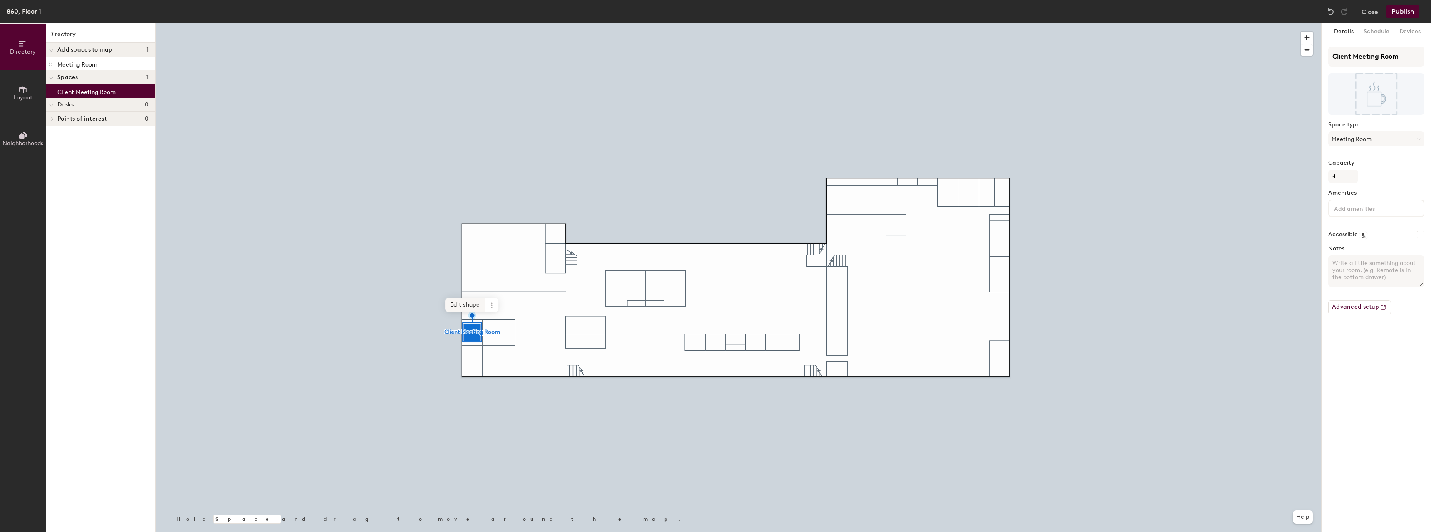
click at [470, 302] on span "Edit shape" at bounding box center [465, 305] width 40 height 14
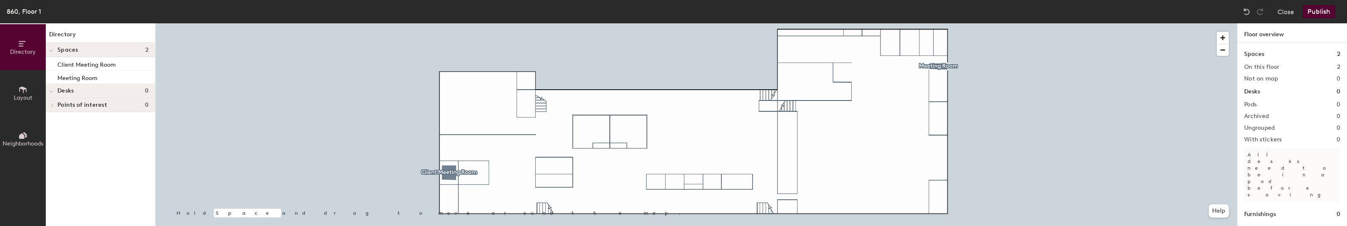
click at [716, 10] on button "Publish" at bounding box center [1318, 11] width 33 height 13
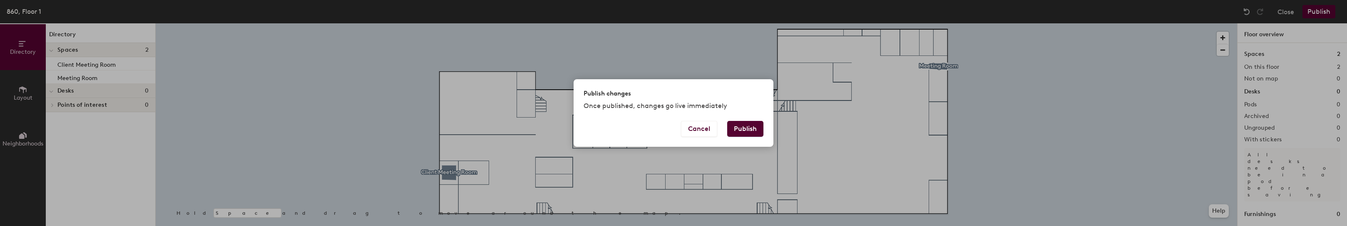
click at [716, 128] on button "Publish" at bounding box center [745, 129] width 36 height 16
